Goal: Information Seeking & Learning: Learn about a topic

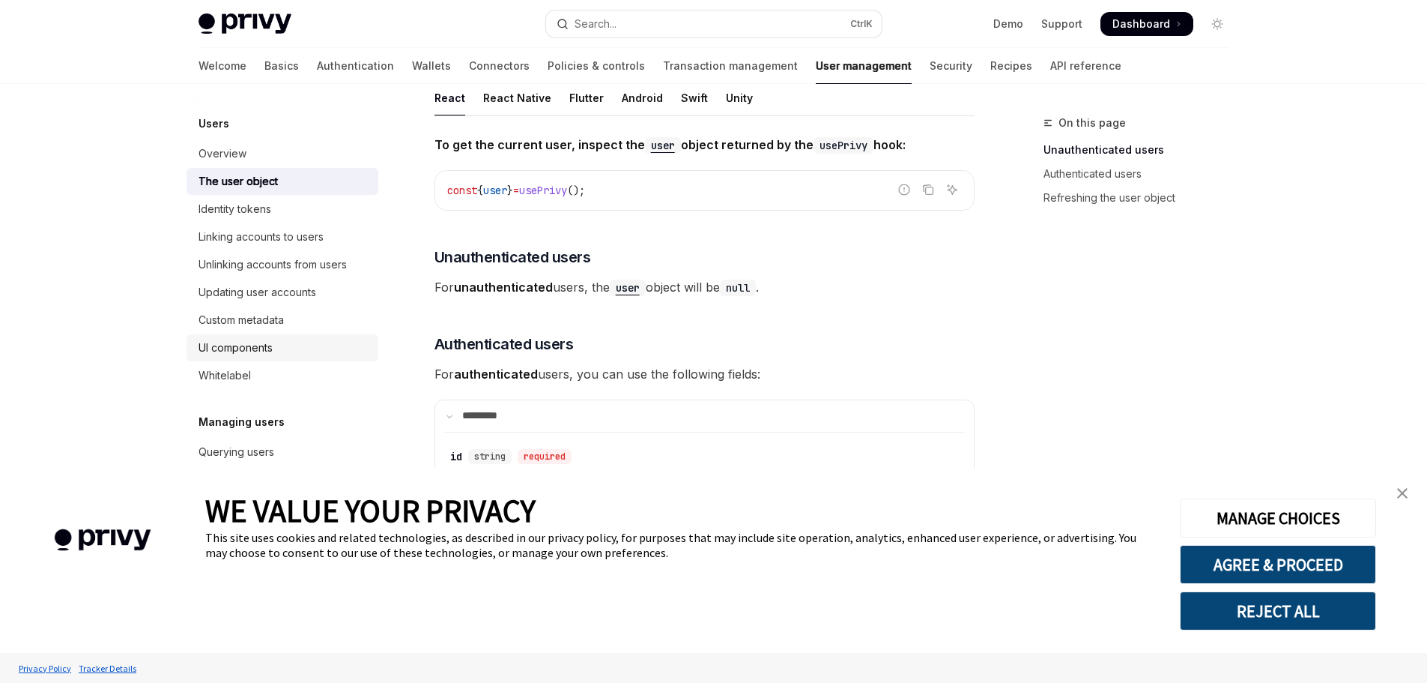
scroll to position [150, 0]
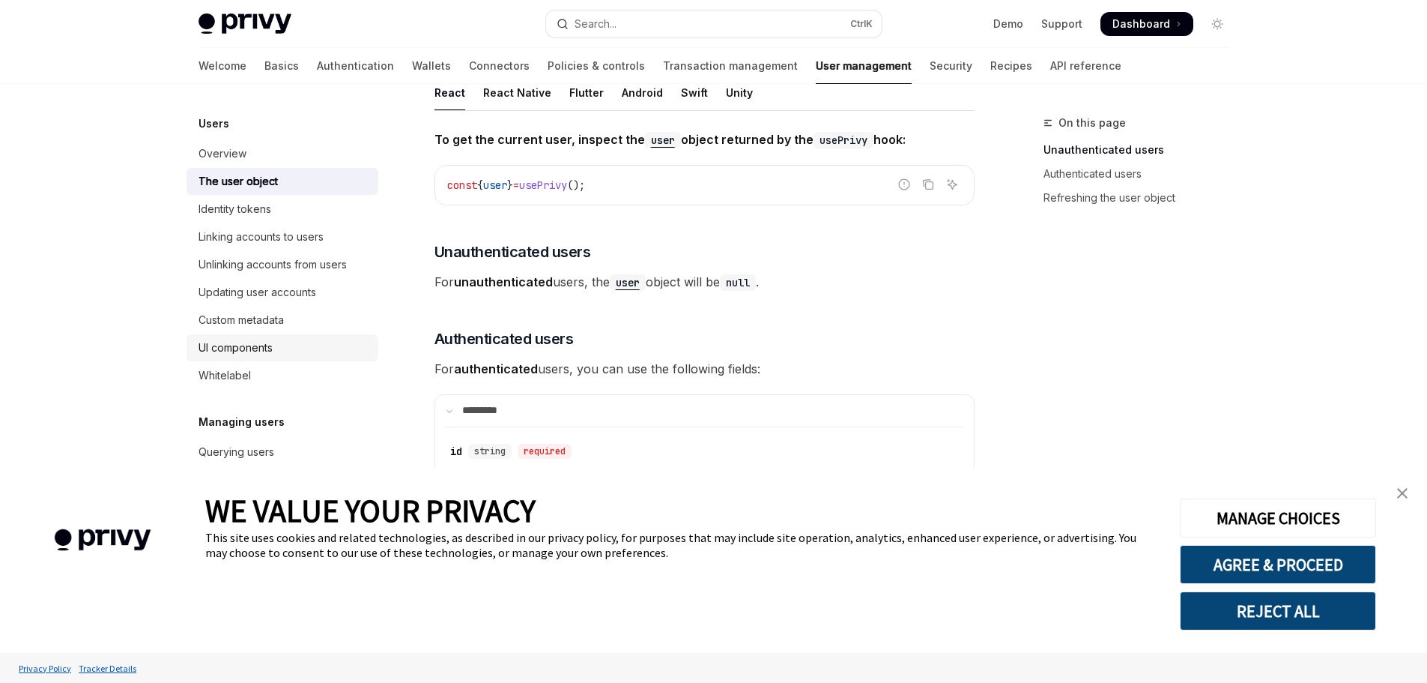
click at [288, 343] on div "UI components" at bounding box center [284, 348] width 171 height 18
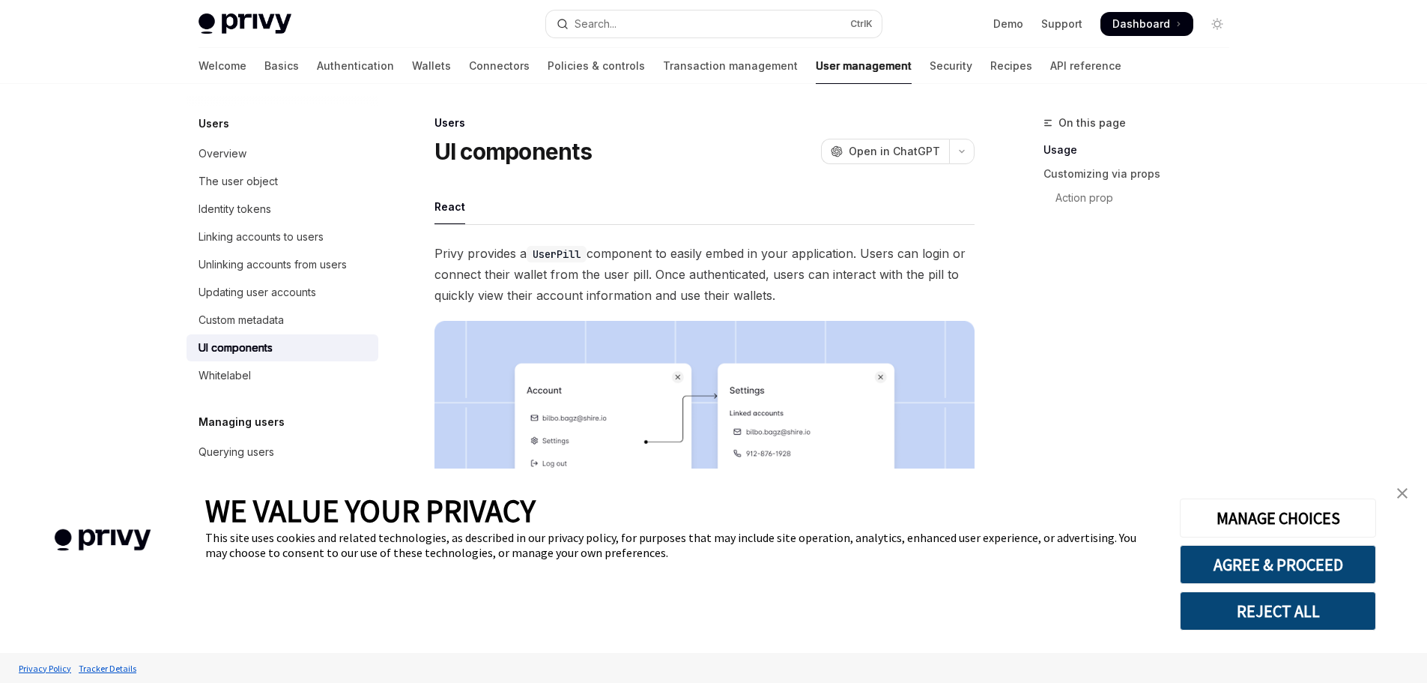
click at [1401, 495] on img "close banner" at bounding box center [1402, 493] width 10 height 10
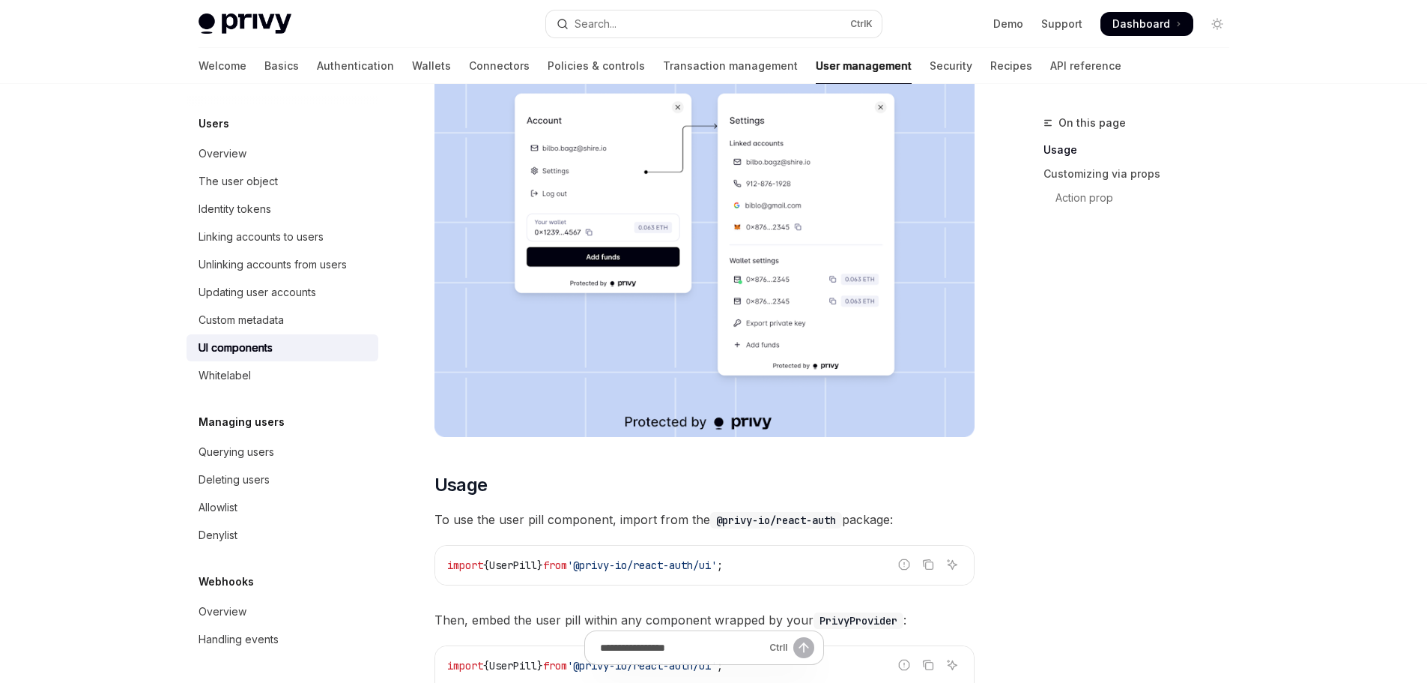
scroll to position [375, 0]
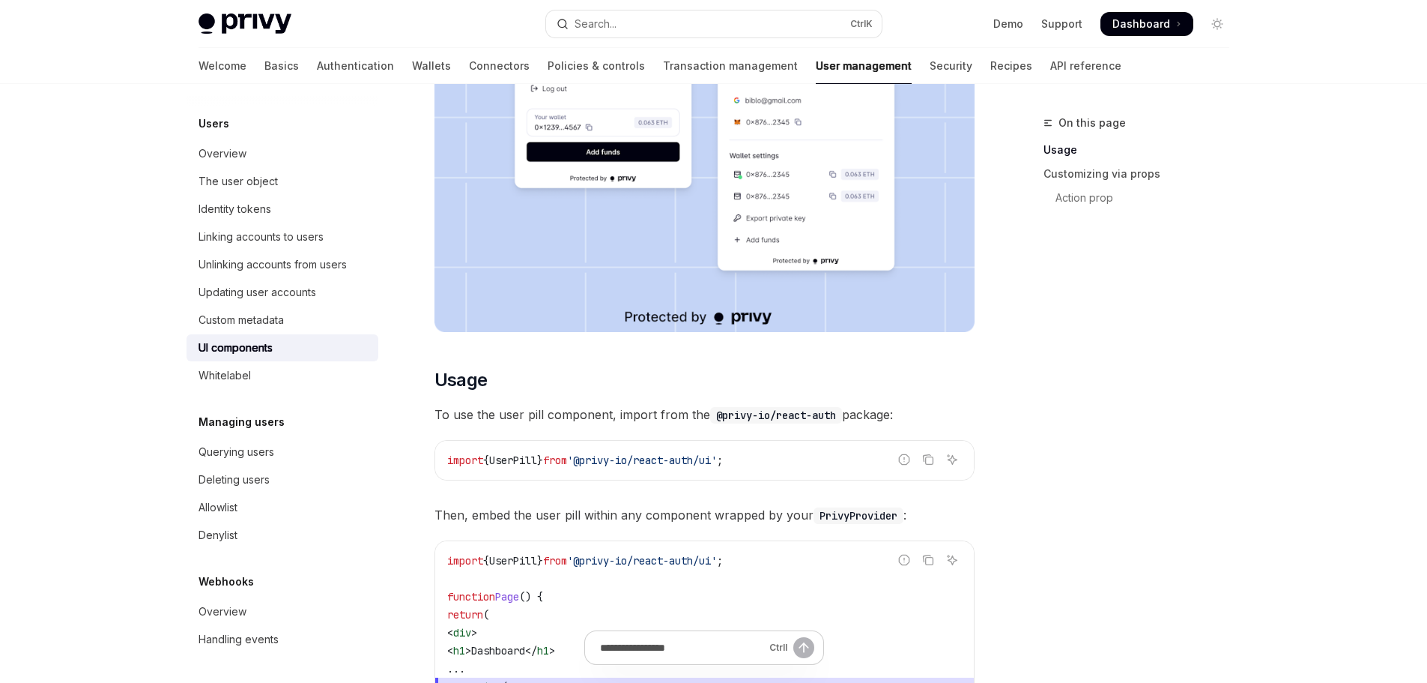
click at [675, 462] on span "'@privy-io/react-auth/ui'" at bounding box center [642, 459] width 150 height 13
copy code "import { UserPill } from '@privy-io/react-auth/ui' ;"
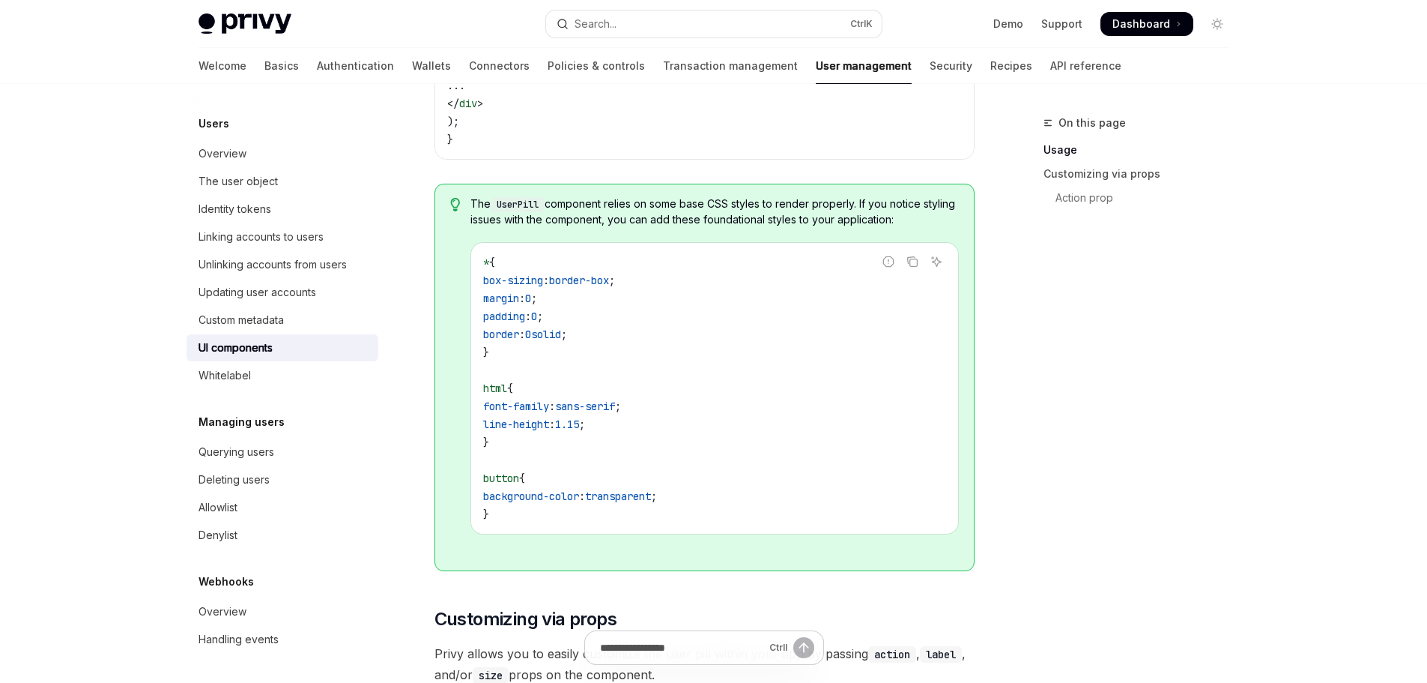
scroll to position [1574, 0]
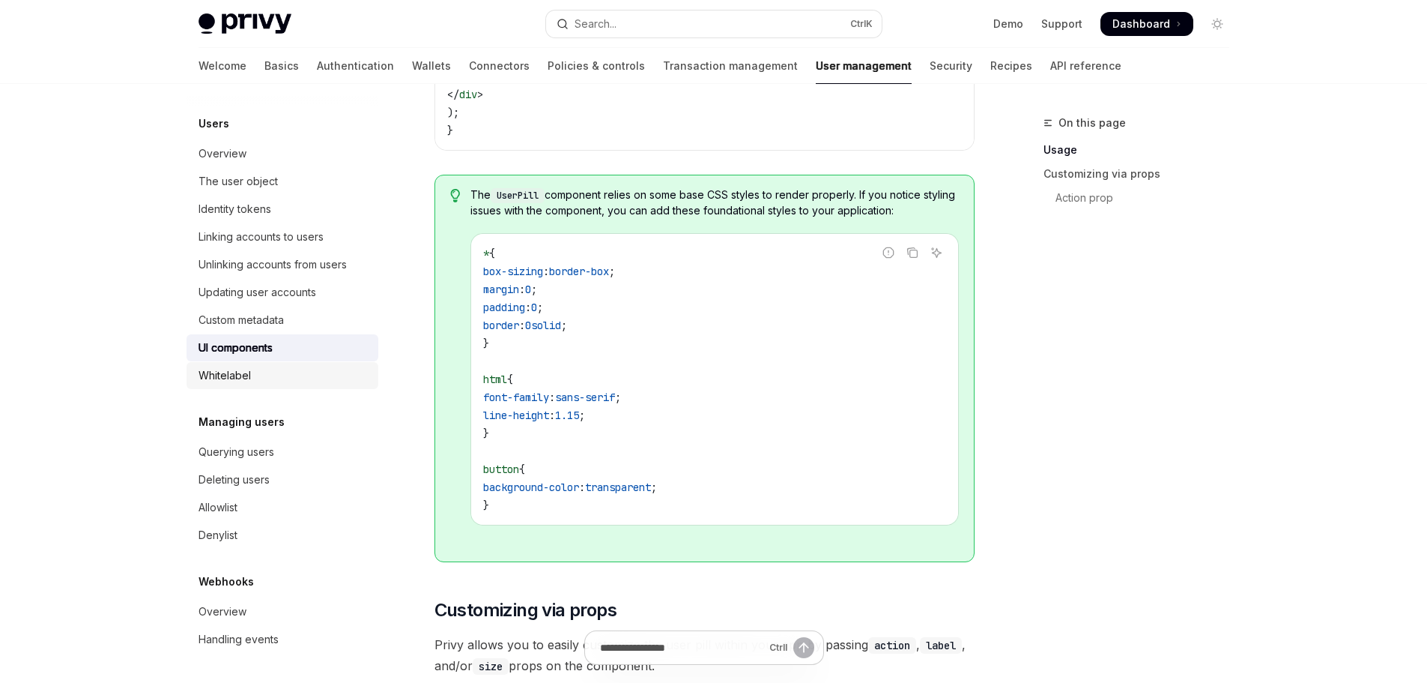
click at [313, 379] on div "Whitelabel" at bounding box center [284, 375] width 171 height 18
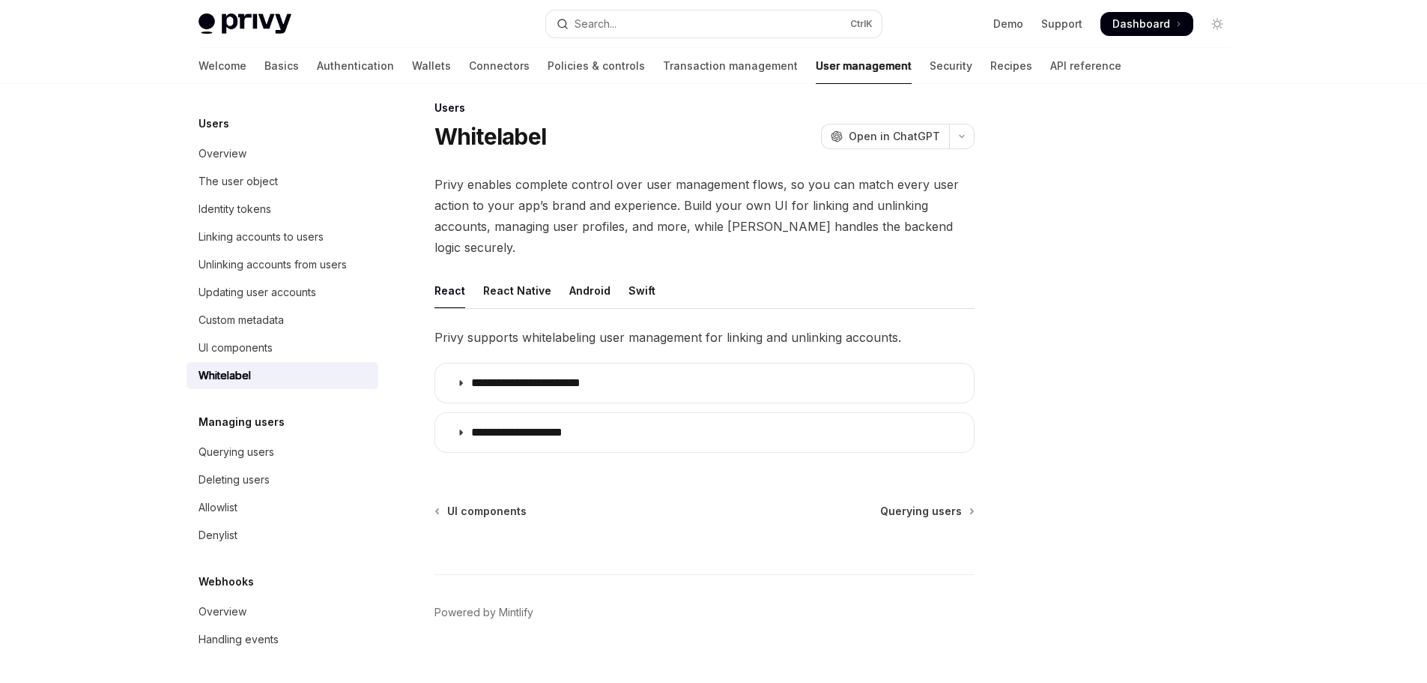
drag, startPoint x: 313, startPoint y: 376, endPoint x: 117, endPoint y: 363, distance: 196.7
click at [117, 363] on div "Skip to main content Privy Docs home page Search... Ctrl K Demo Support Dashboa…" at bounding box center [713, 344] width 1427 height 719
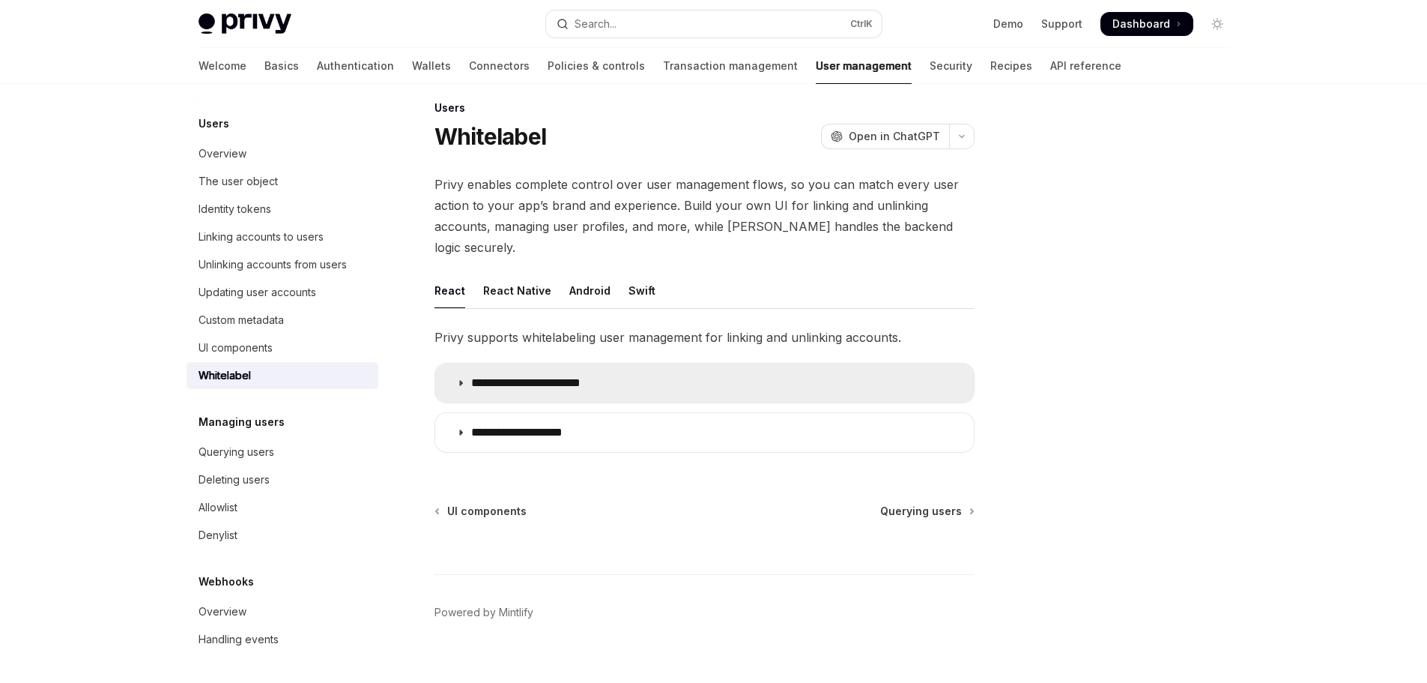
click at [510, 363] on summary "**********" at bounding box center [704, 382] width 539 height 39
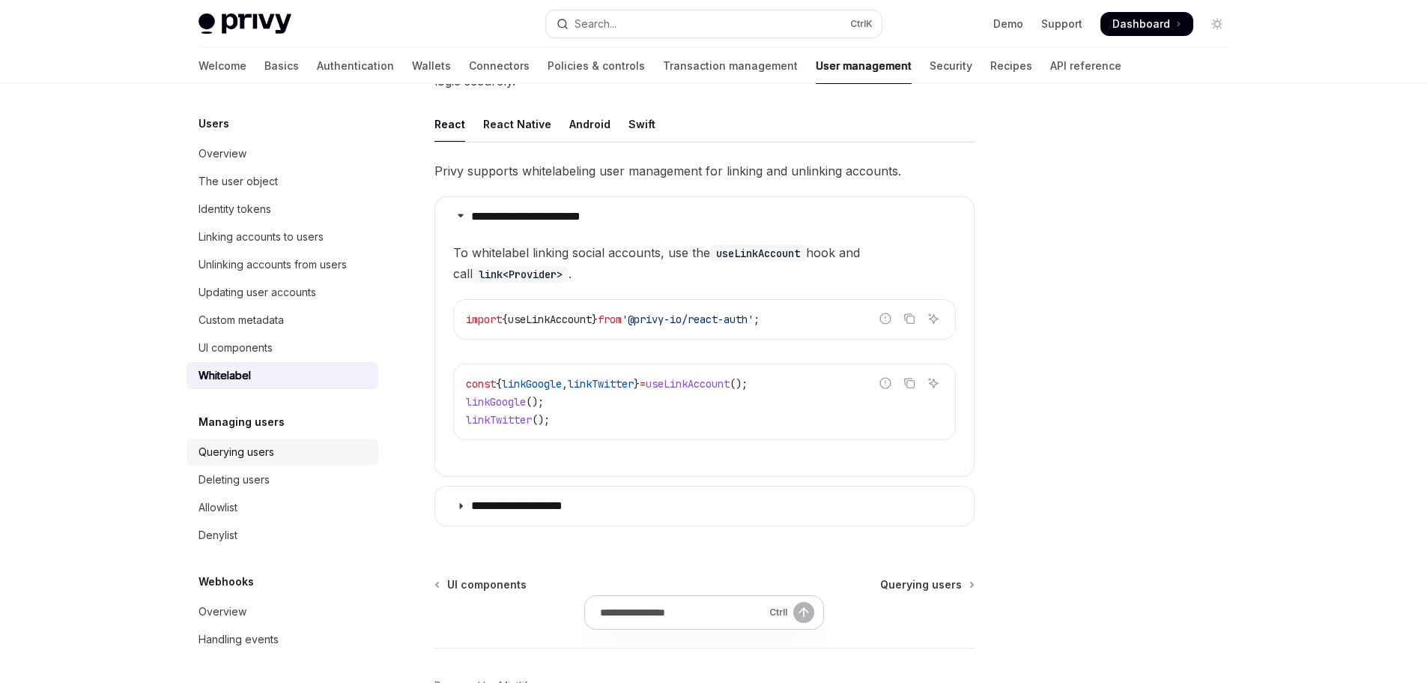
scroll to position [240, 0]
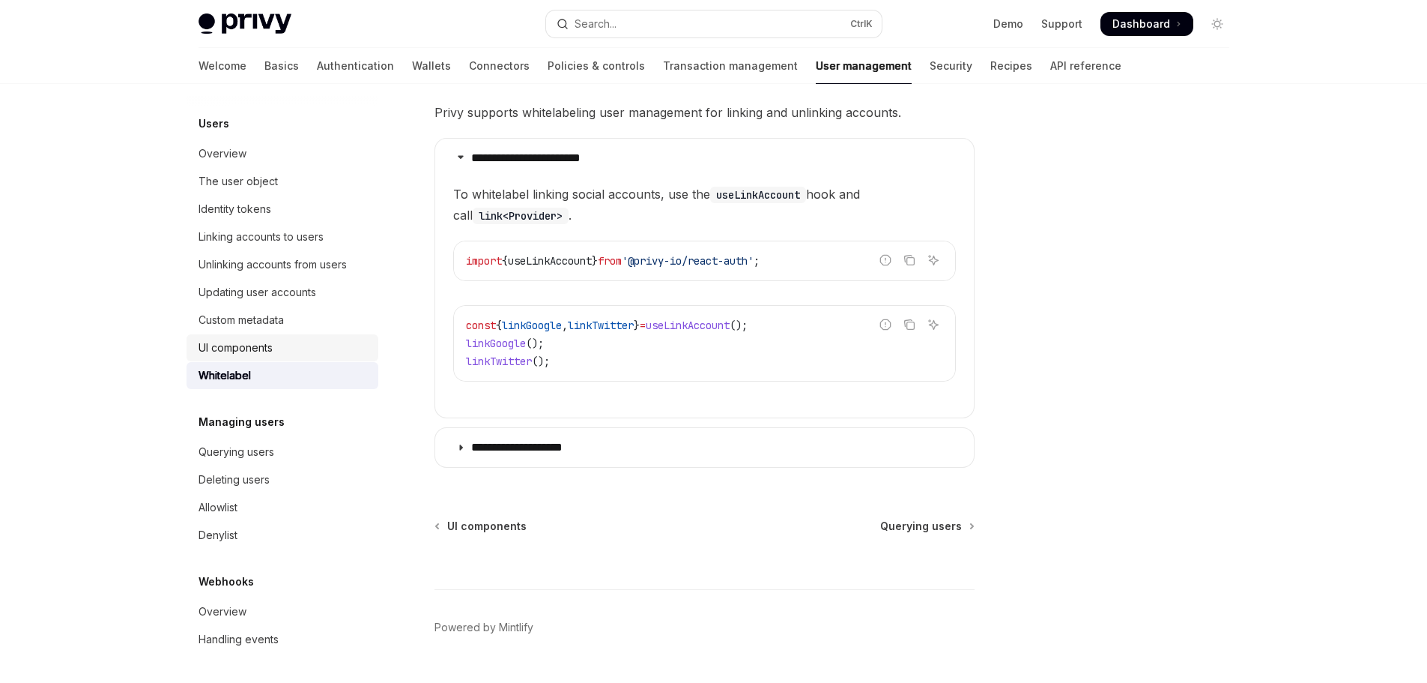
click at [258, 340] on div "UI components" at bounding box center [236, 348] width 74 height 18
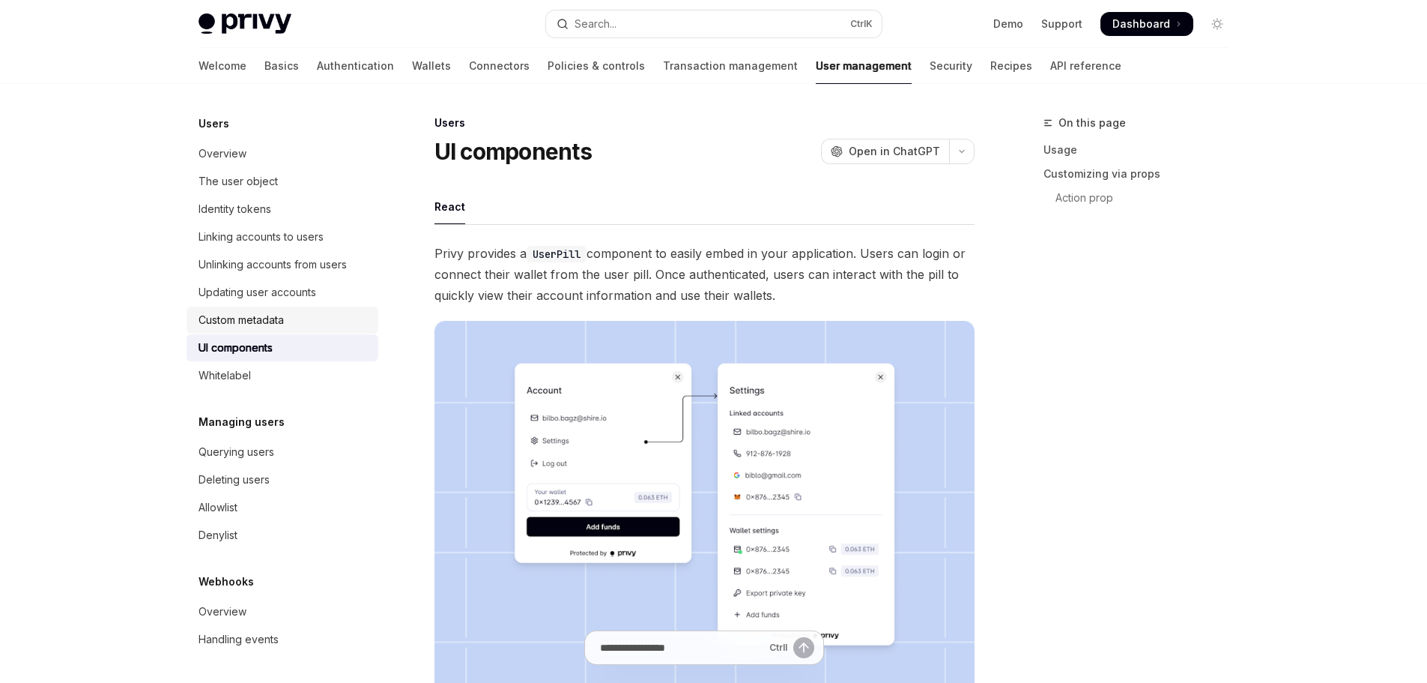
type textarea "*"
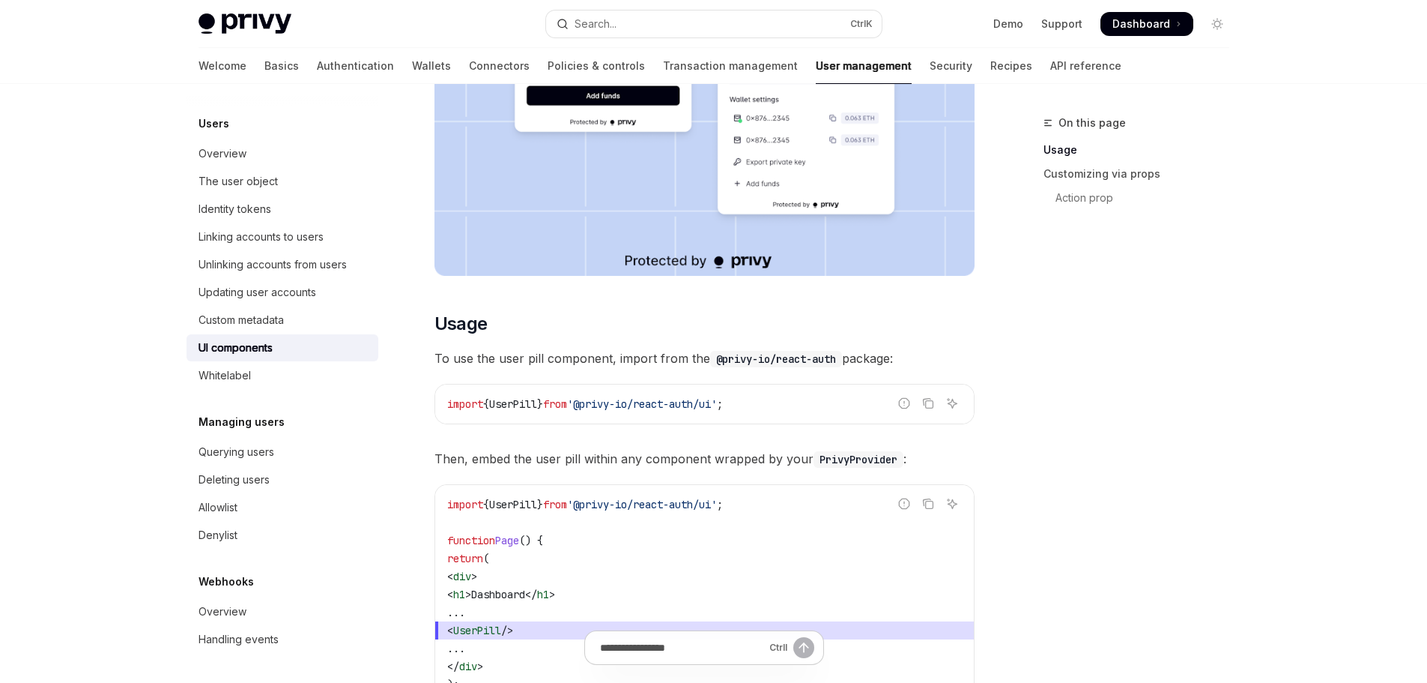
scroll to position [450, 0]
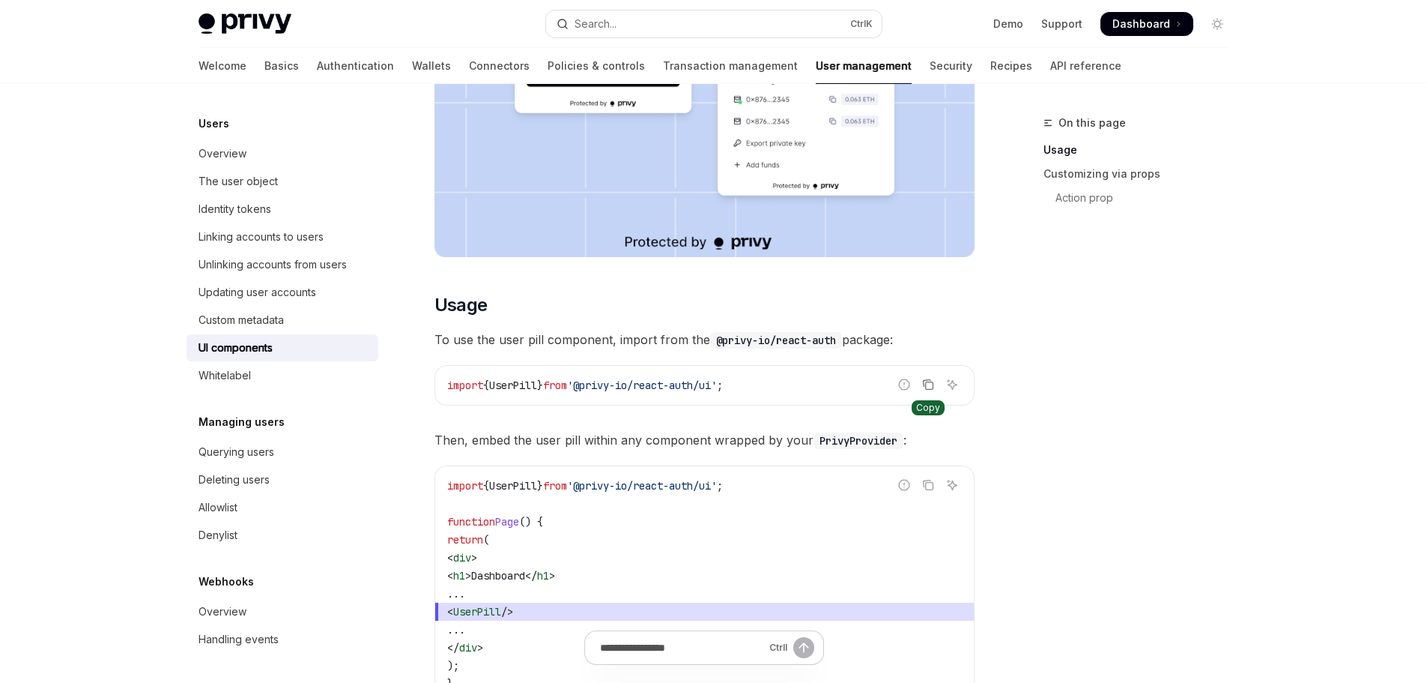
click at [928, 385] on icon "Copy the contents from the code block" at bounding box center [928, 384] width 12 height 12
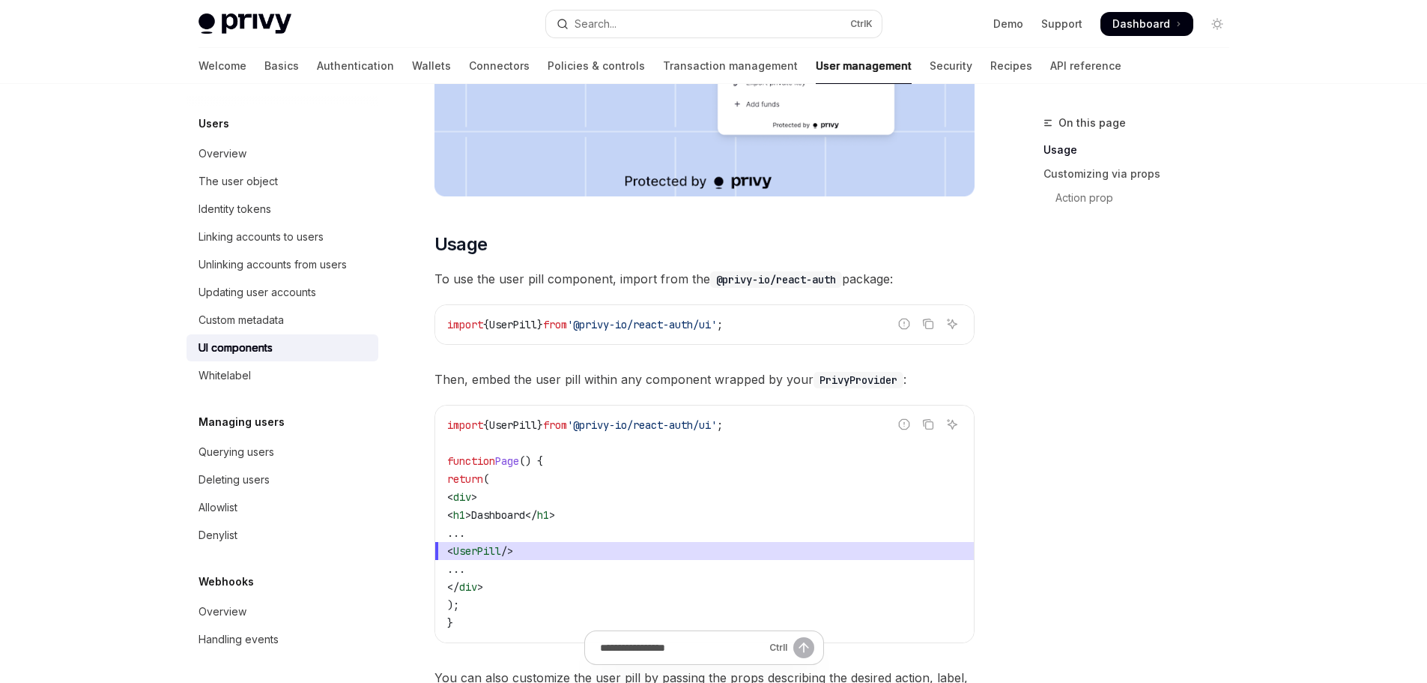
scroll to position [271, 0]
